Goal: Check status

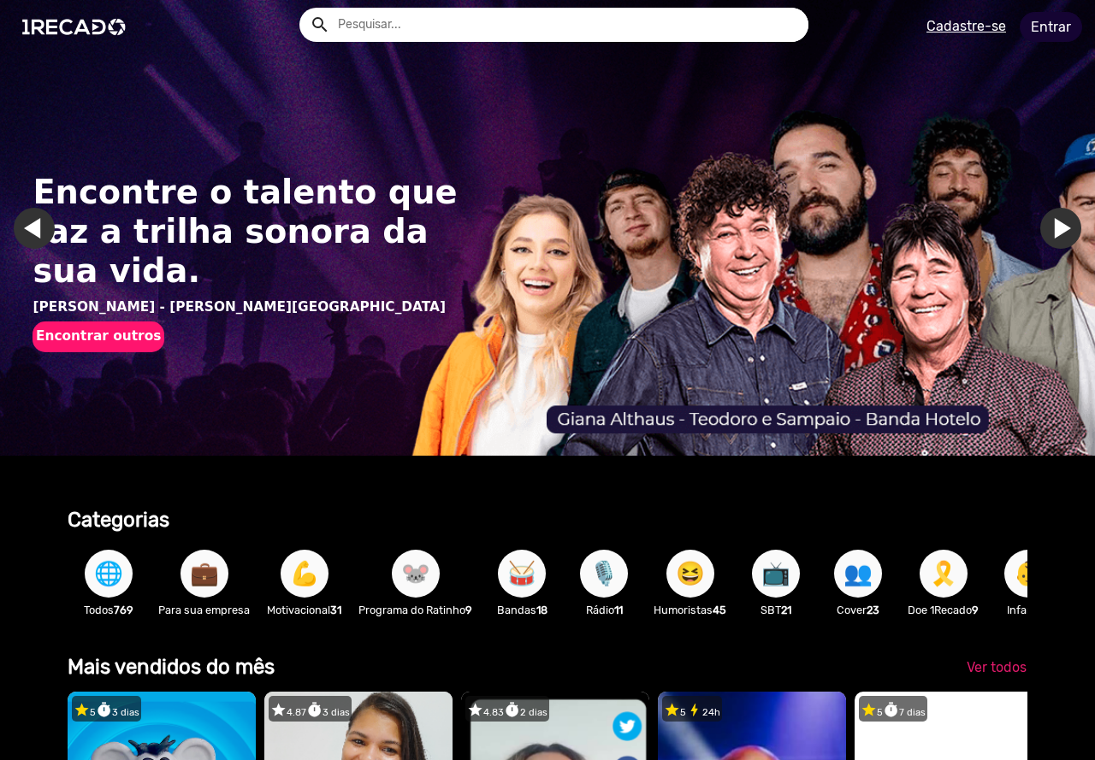
click at [1053, 23] on link "Entrar" at bounding box center [1050, 27] width 62 height 30
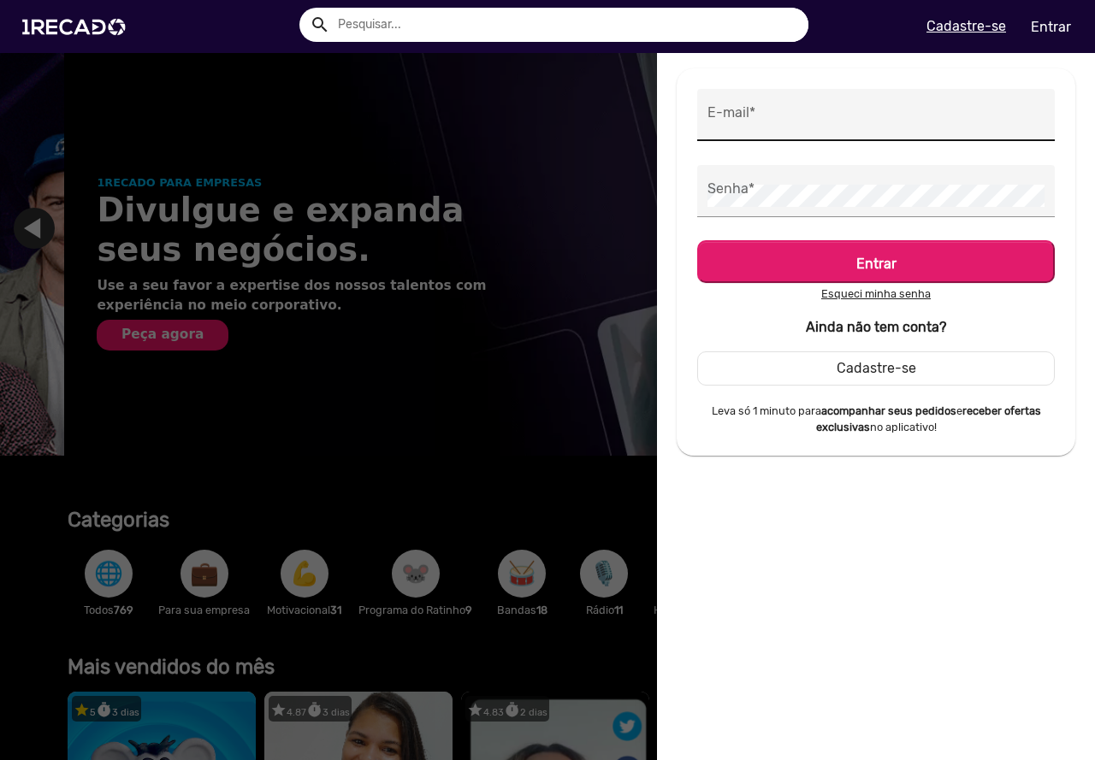
click at [704, 117] on div "E-mail *" at bounding box center [875, 115] width 357 height 52
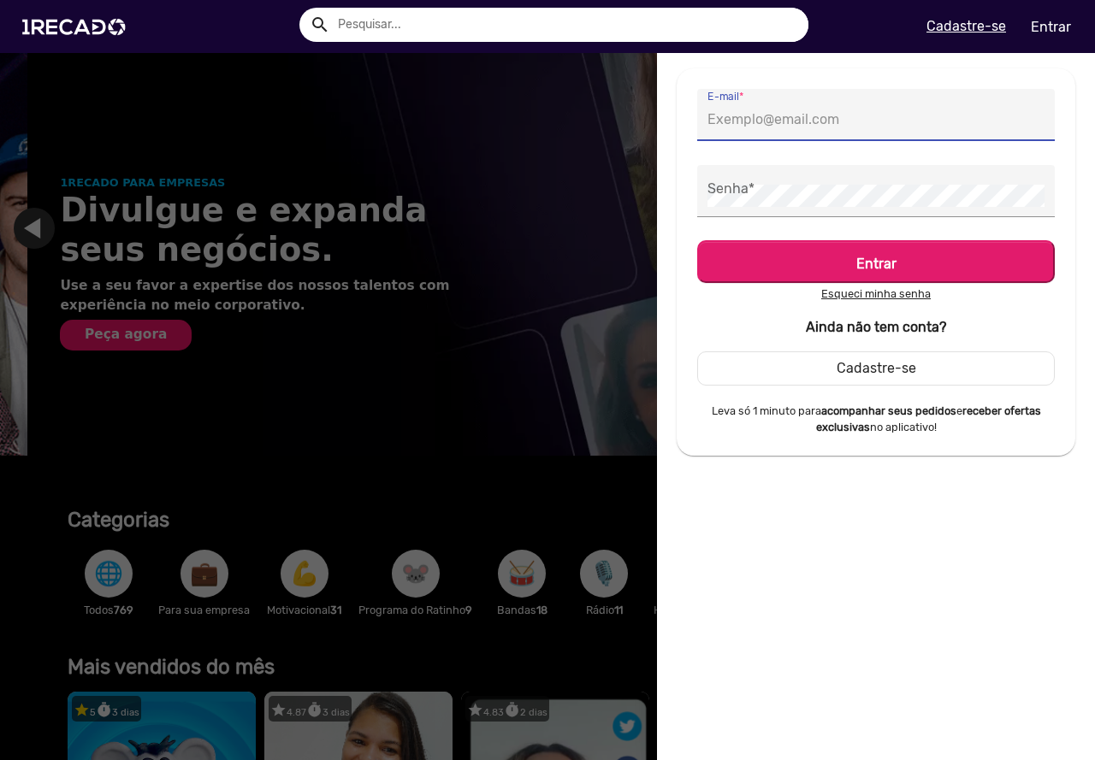
scroll to position [0, 1082]
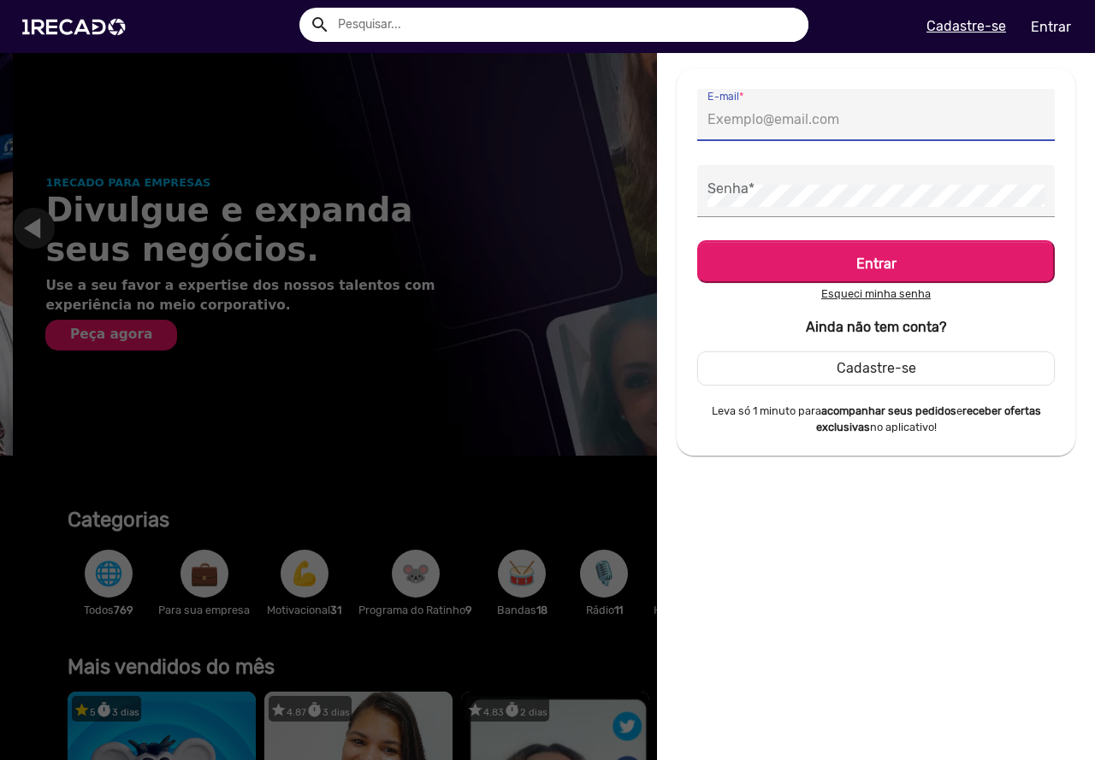
click at [712, 118] on input "E-mail *" at bounding box center [875, 120] width 337 height 22
type input "[EMAIL_ADDRESS][DOMAIN_NAME]"
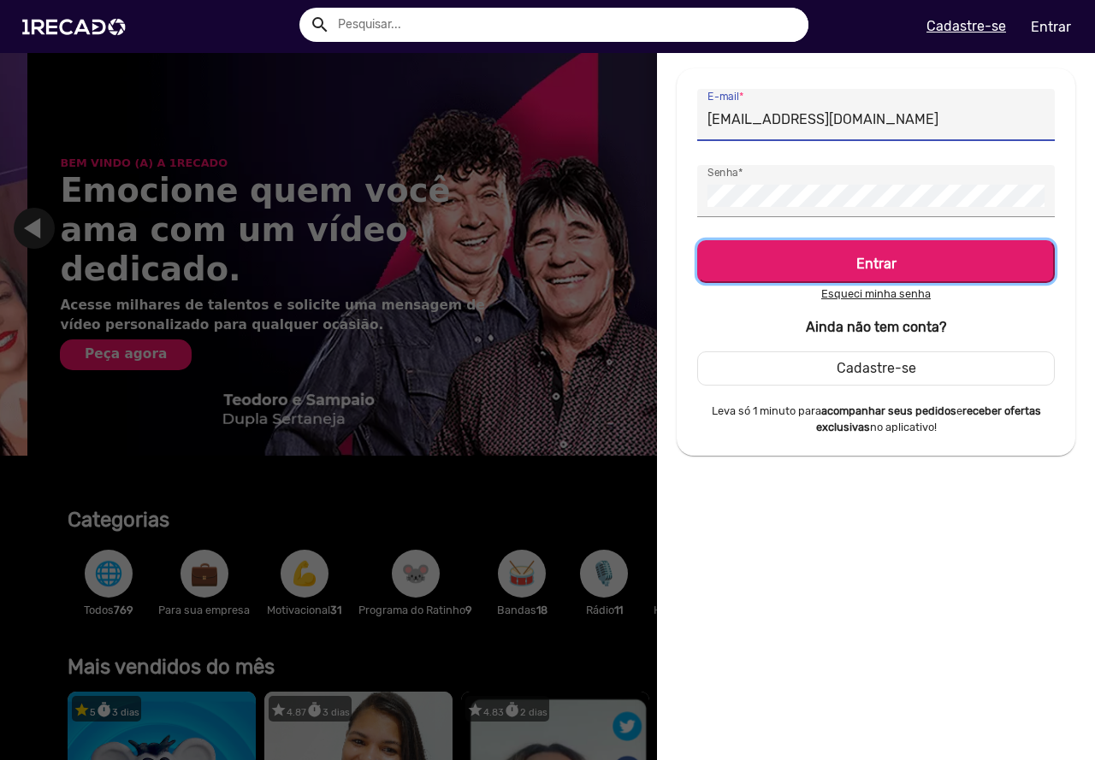
click at [869, 248] on button "Entrar" at bounding box center [875, 261] width 357 height 43
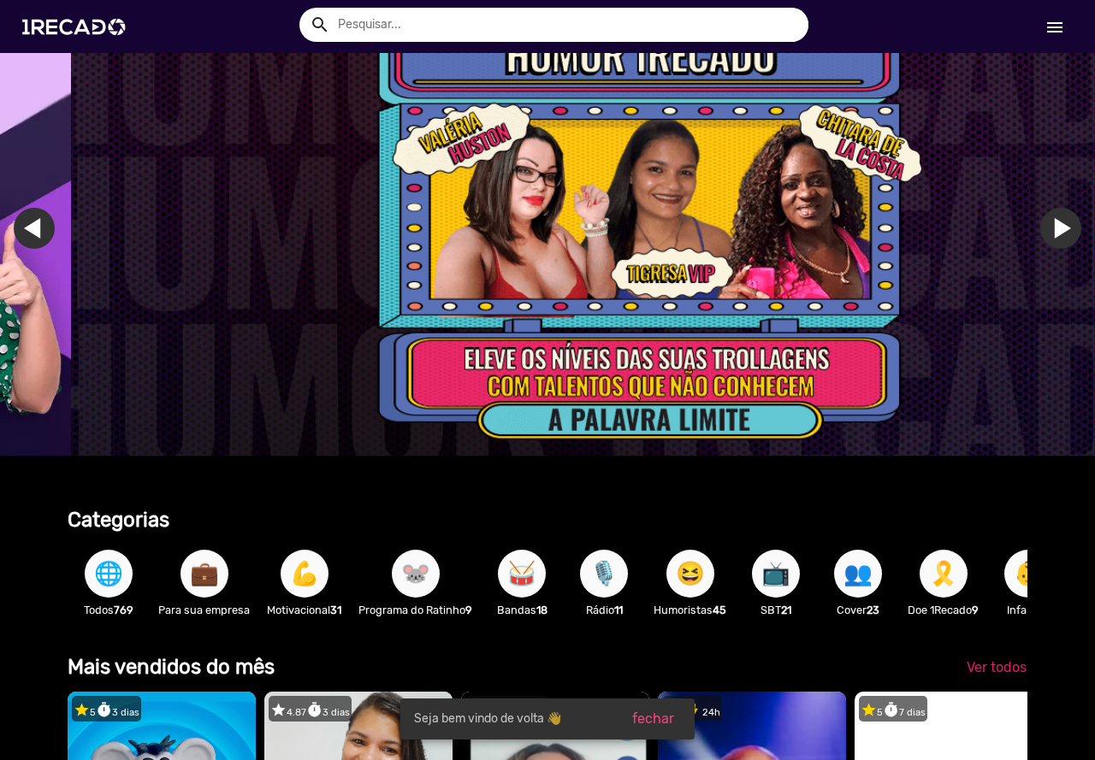
scroll to position [0, 3246]
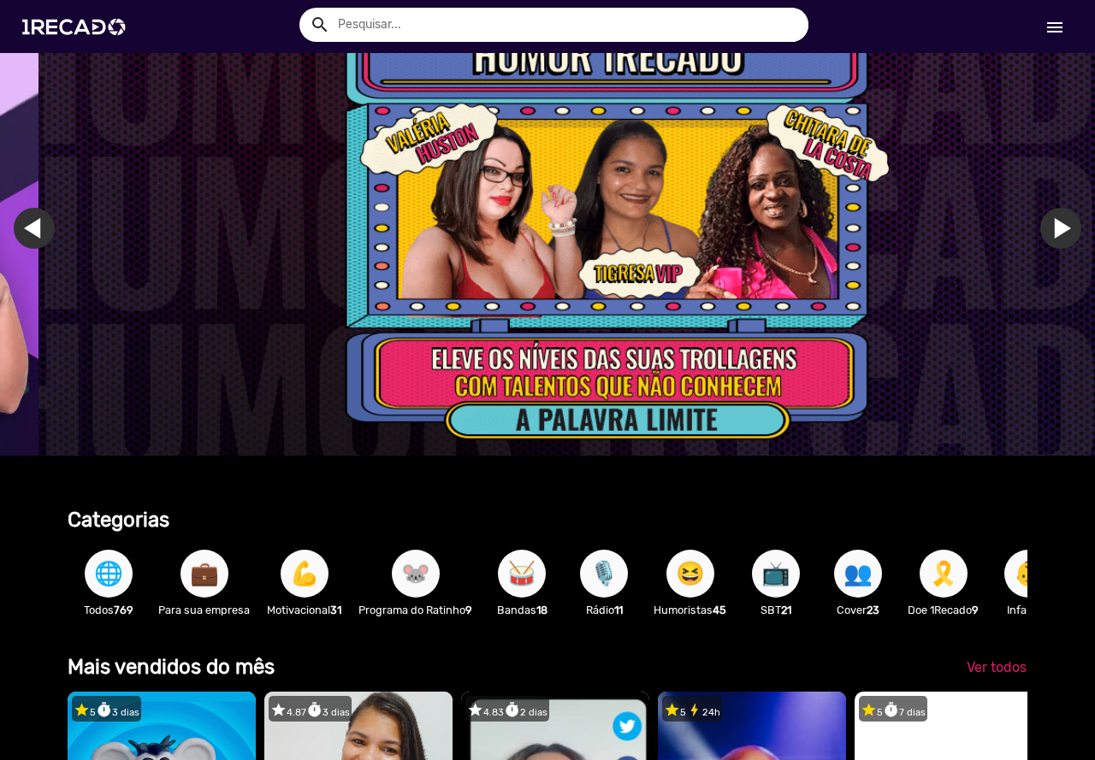
click at [1051, 28] on mat-icon "menu" at bounding box center [1054, 27] width 21 height 21
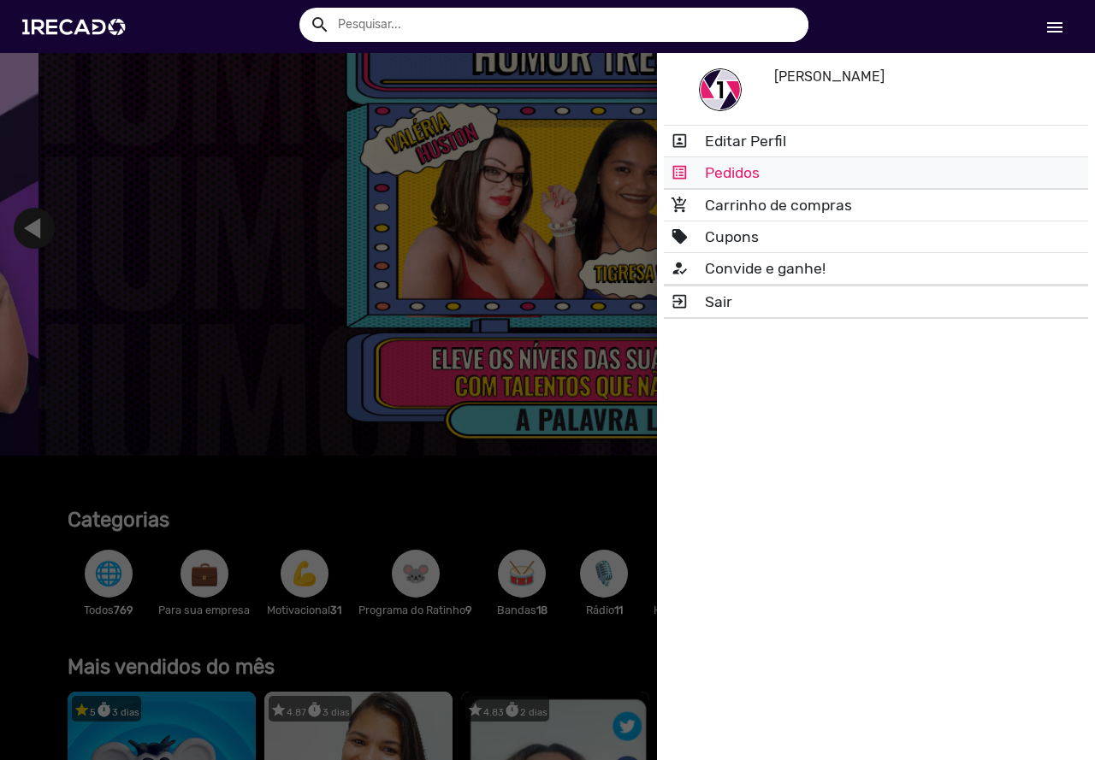
click at [753, 172] on link "list_alt Pedidos" at bounding box center [876, 172] width 424 height 31
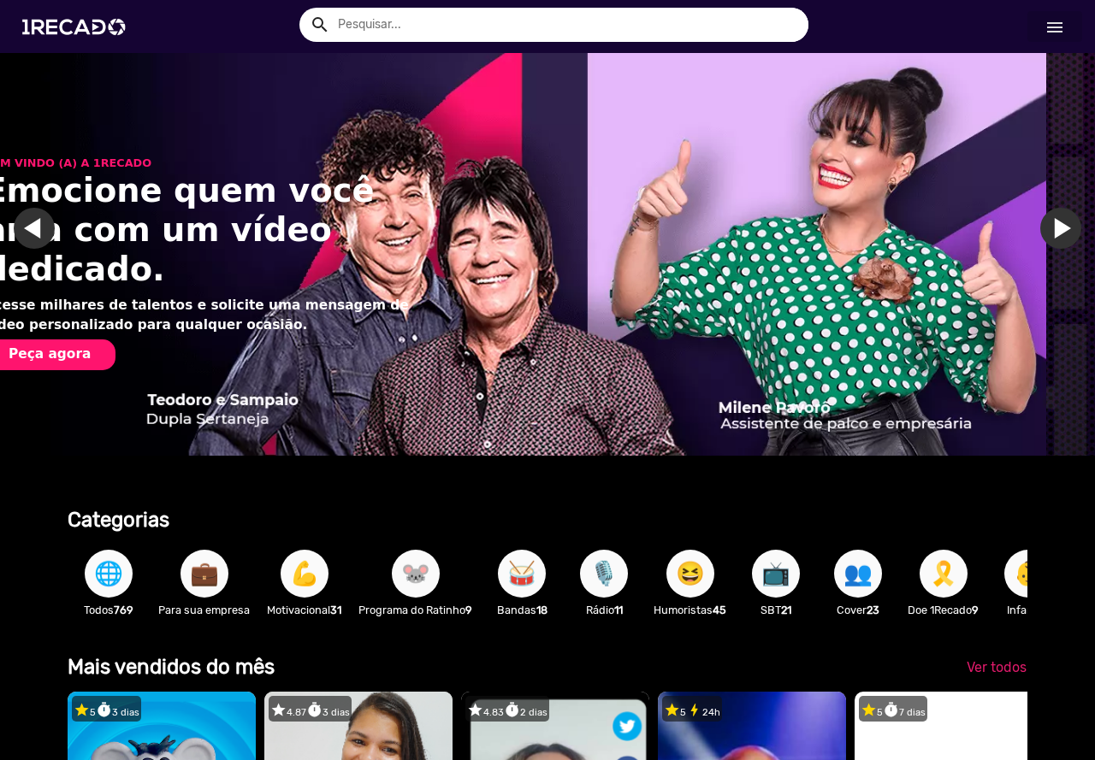
scroll to position [0, 1083]
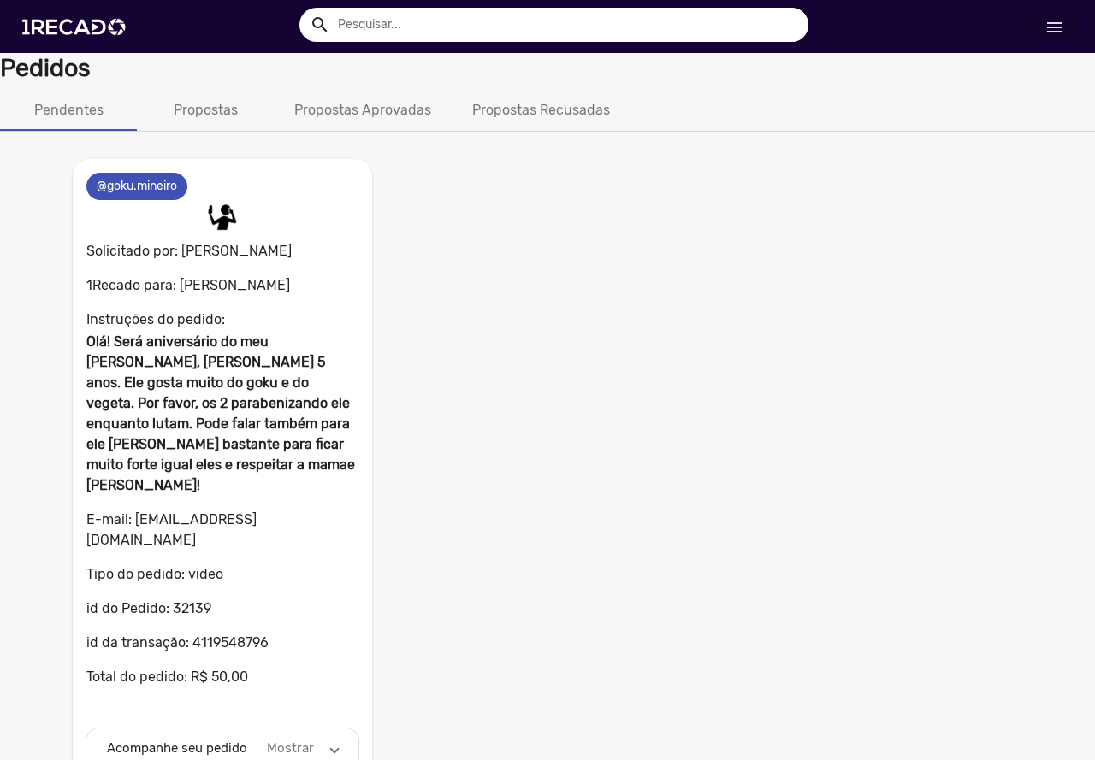
click at [340, 729] on mat-expansion-panel-header "Acompanhe seu pedido Mostrar" at bounding box center [222, 749] width 272 height 41
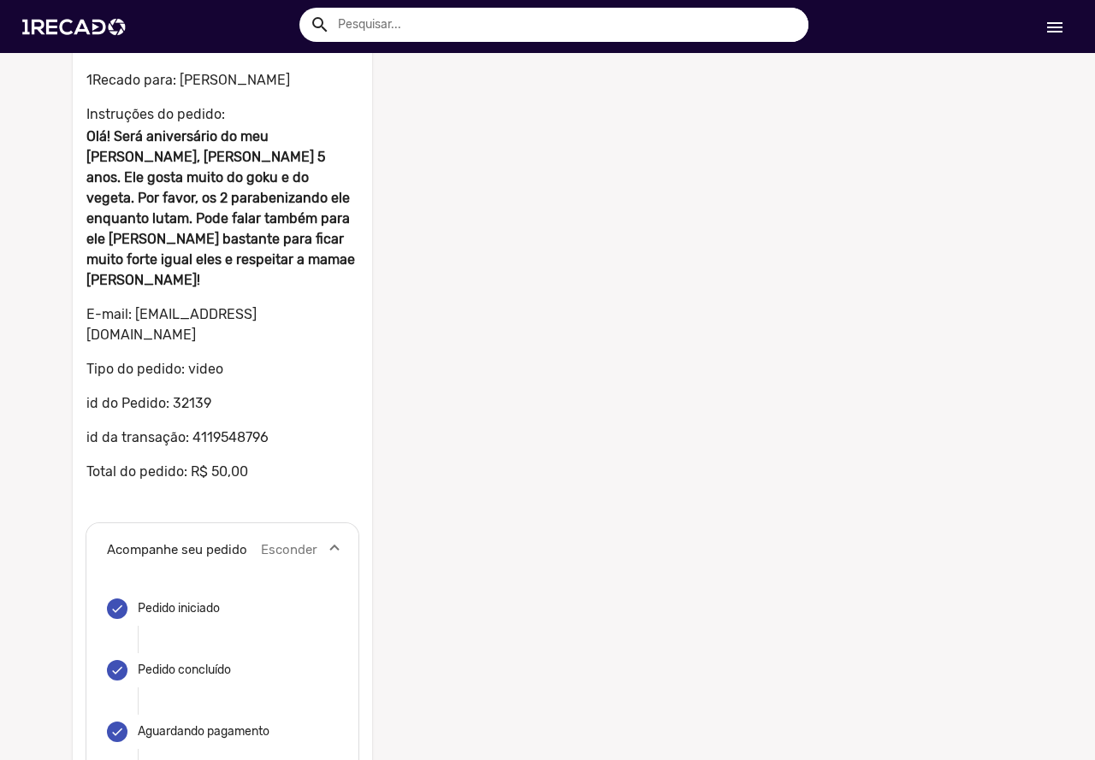
scroll to position [207, 0]
